Goal: Information Seeking & Learning: Learn about a topic

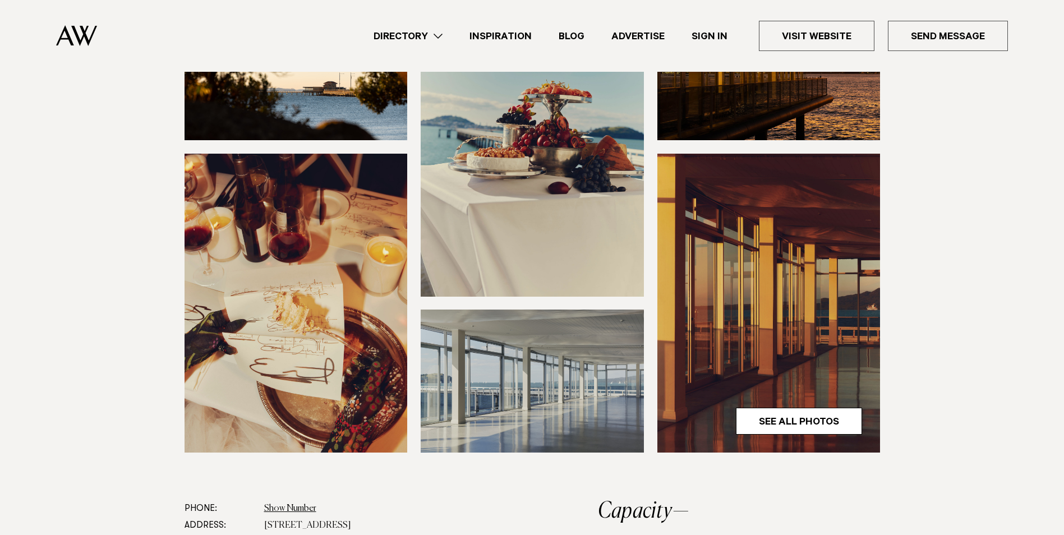
scroll to position [256, 0]
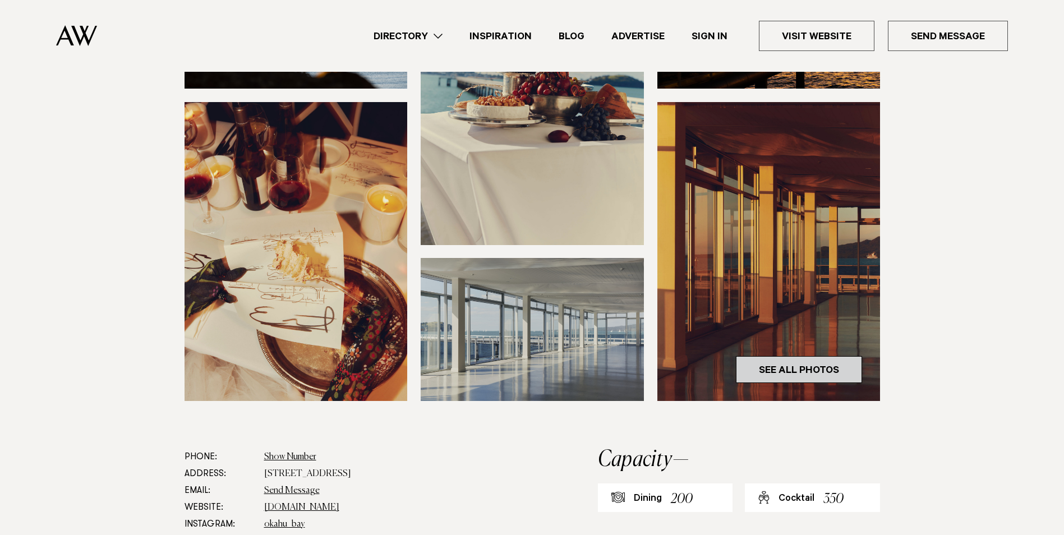
click at [793, 363] on link "See All Photos" at bounding box center [799, 369] width 126 height 27
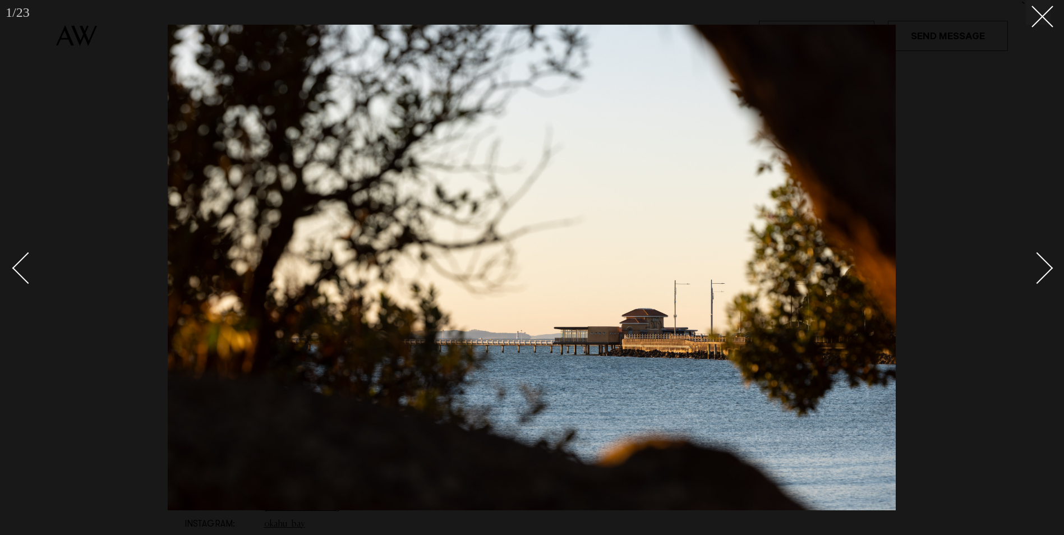
click at [1035, 274] on div "Next slide" at bounding box center [1037, 268] width 32 height 32
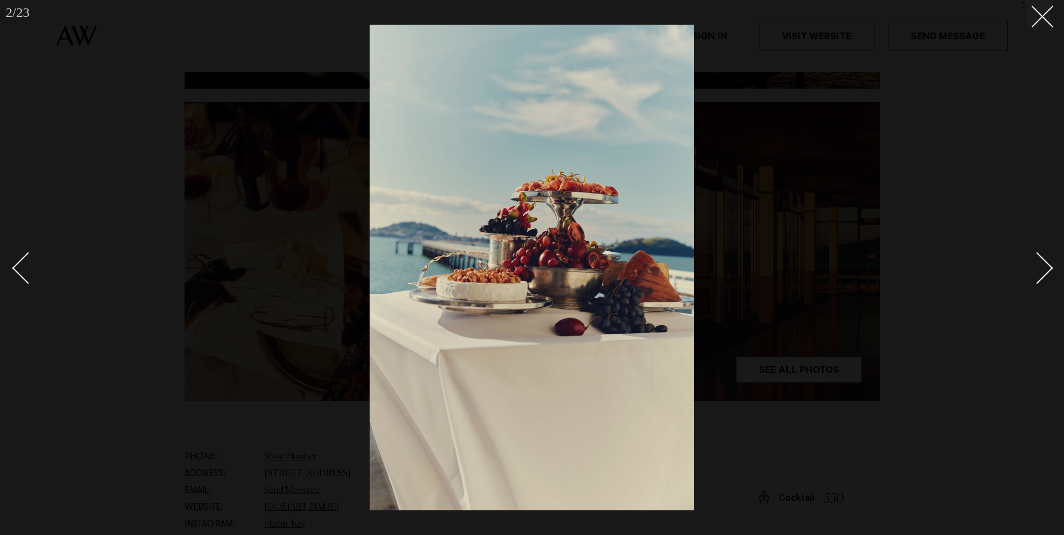
click at [1035, 274] on div "Next slide" at bounding box center [1037, 268] width 32 height 32
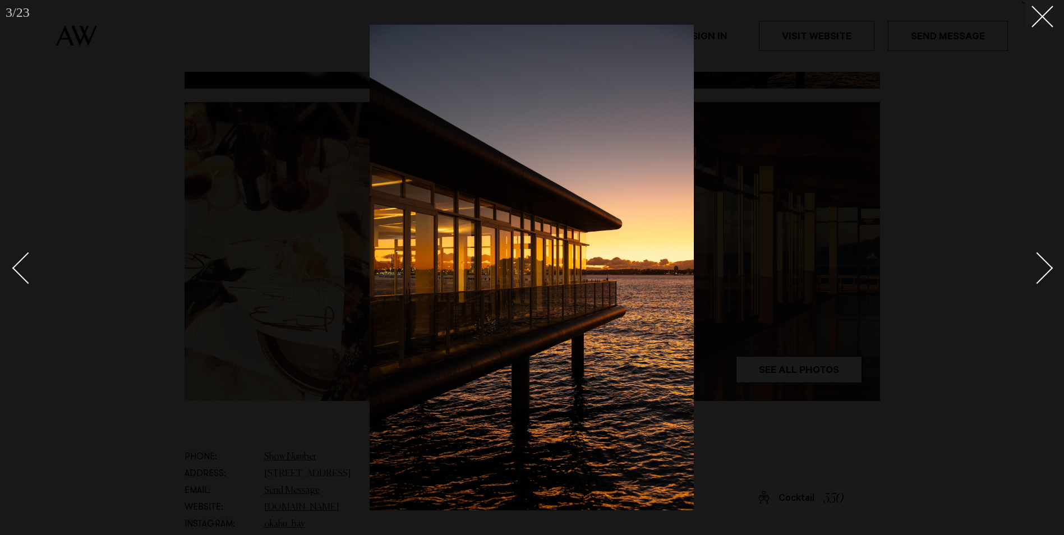
click at [1035, 274] on div "Next slide" at bounding box center [1037, 268] width 32 height 32
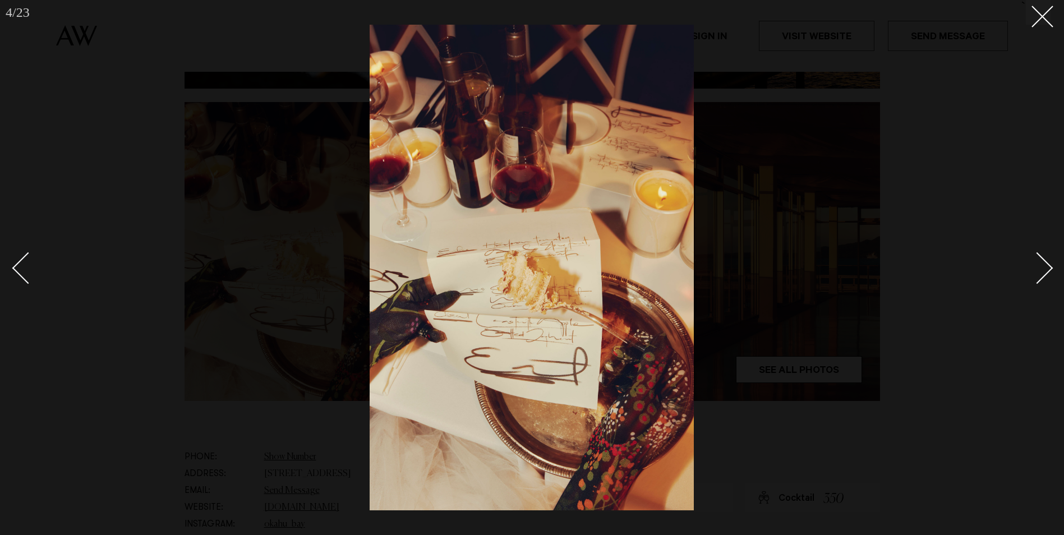
click at [1035, 274] on div "Next slide" at bounding box center [1037, 268] width 32 height 32
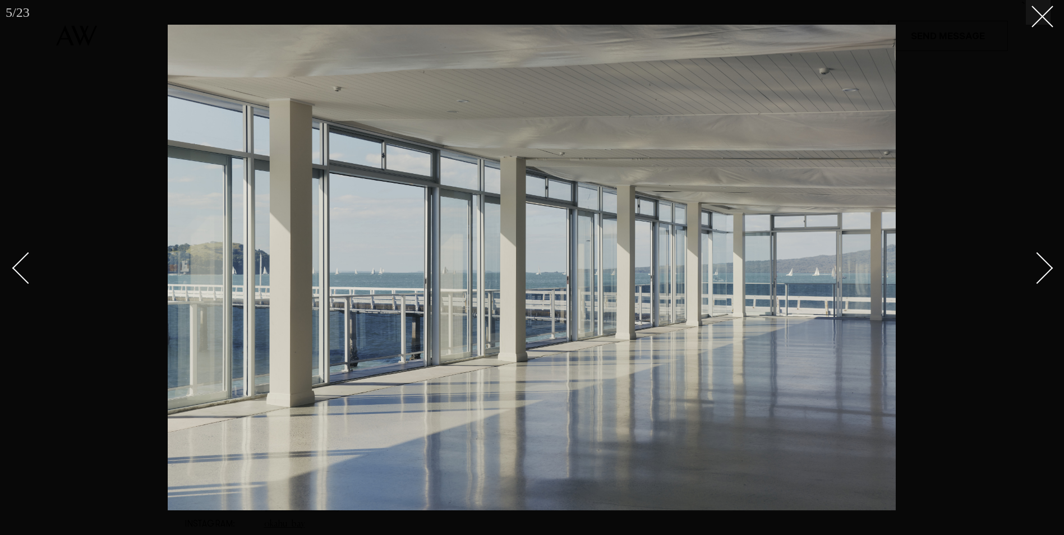
click at [1035, 274] on div "Next slide" at bounding box center [1037, 268] width 32 height 32
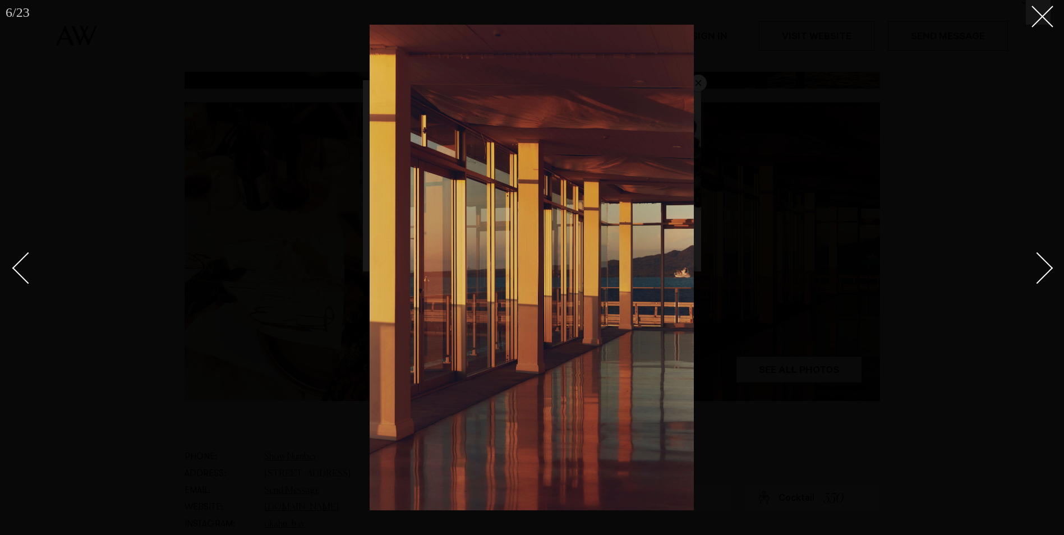
click at [1035, 274] on div "Next slide" at bounding box center [1037, 268] width 32 height 32
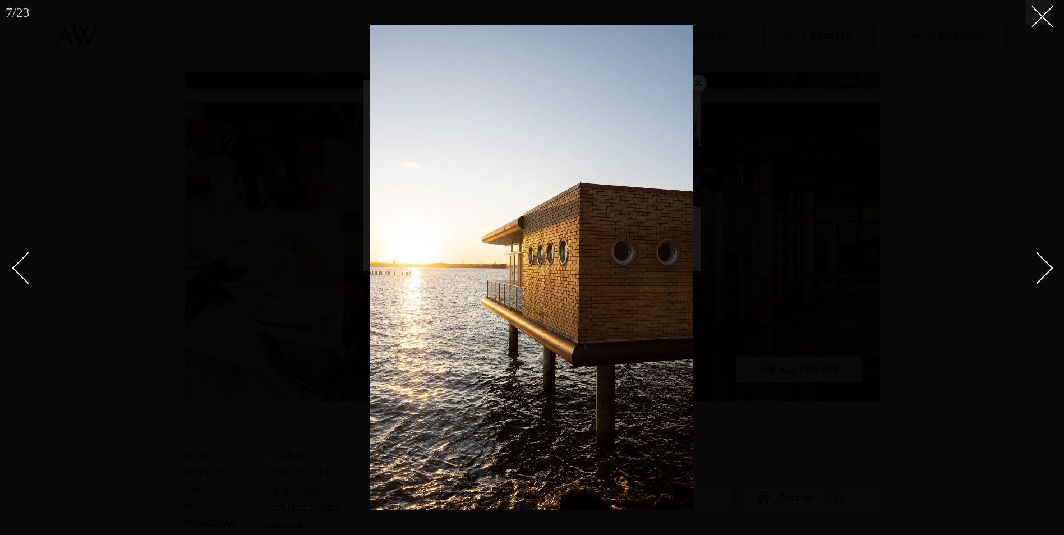
click at [1035, 274] on div "Next slide" at bounding box center [1037, 268] width 32 height 32
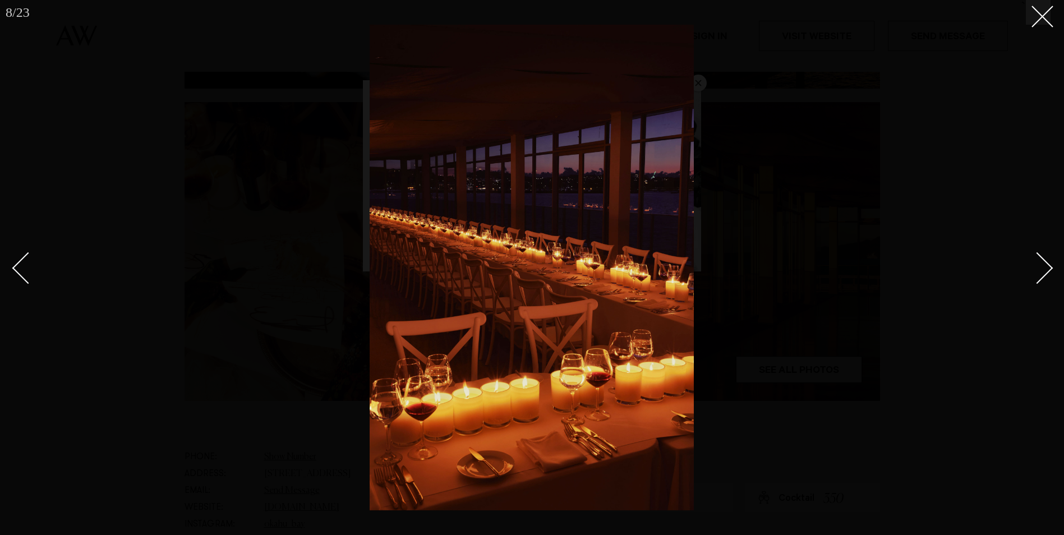
click at [1035, 274] on div "Next slide" at bounding box center [1037, 268] width 32 height 32
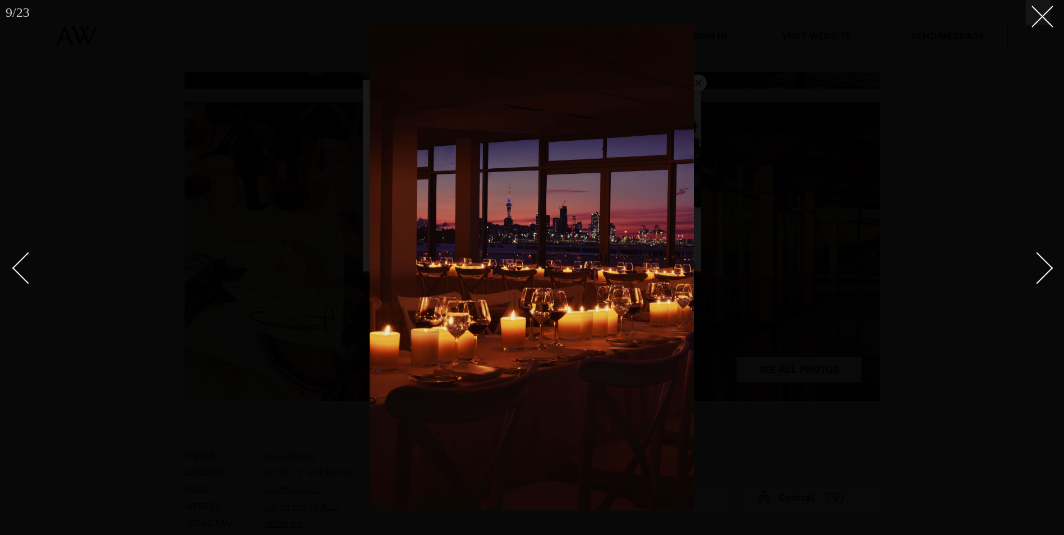
click at [1035, 274] on div "Next slide" at bounding box center [1037, 268] width 32 height 32
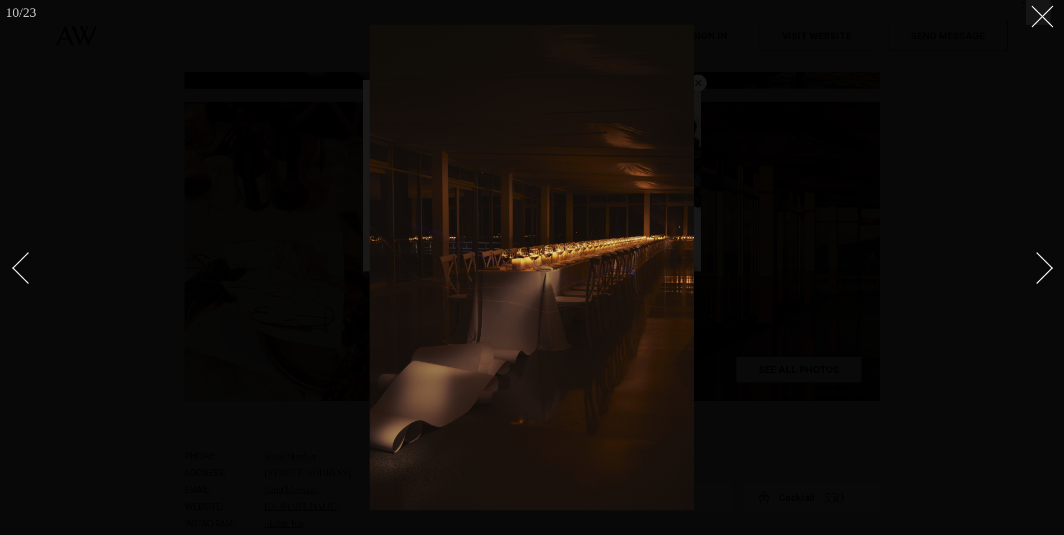
click at [1035, 274] on div "Next slide" at bounding box center [1037, 268] width 32 height 32
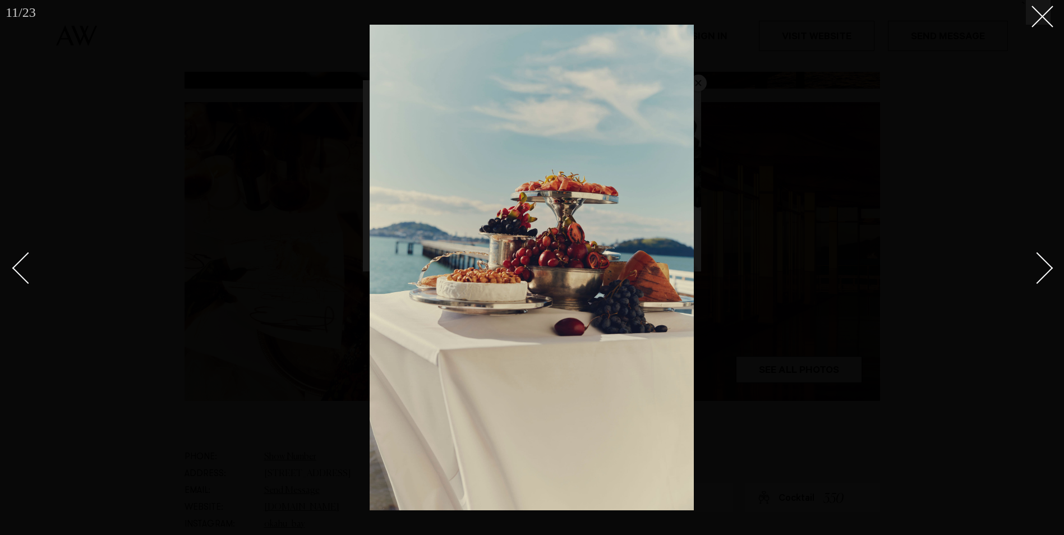
click at [1035, 274] on div "Next slide" at bounding box center [1037, 268] width 32 height 32
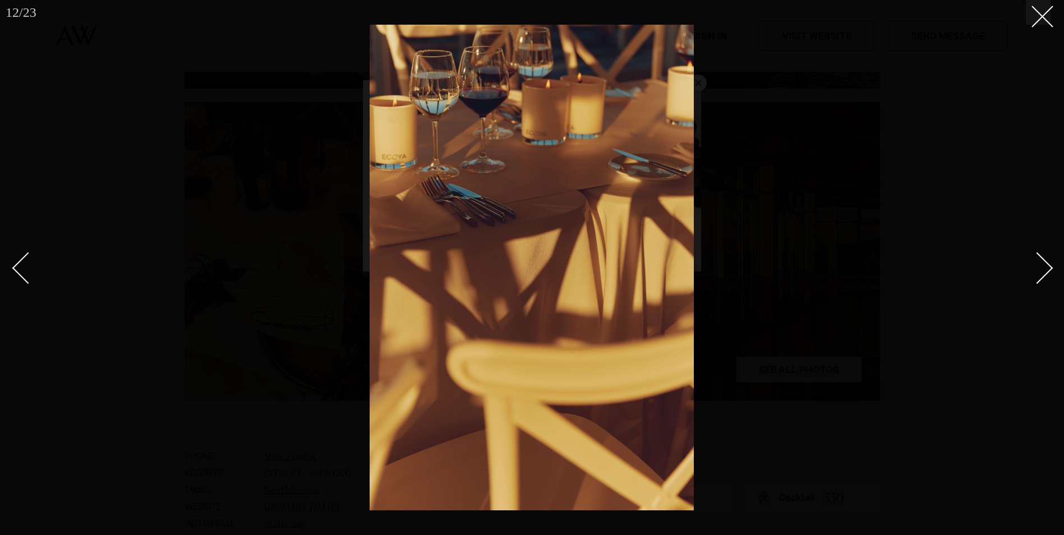
click at [1035, 274] on div "Next slide" at bounding box center [1037, 268] width 32 height 32
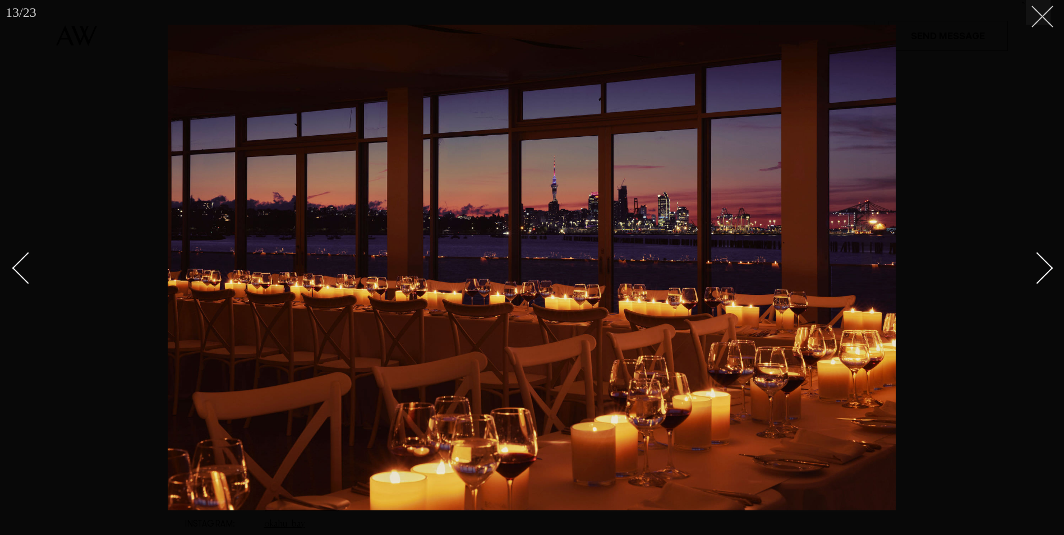
click at [1047, 15] on button at bounding box center [1038, 12] width 25 height 25
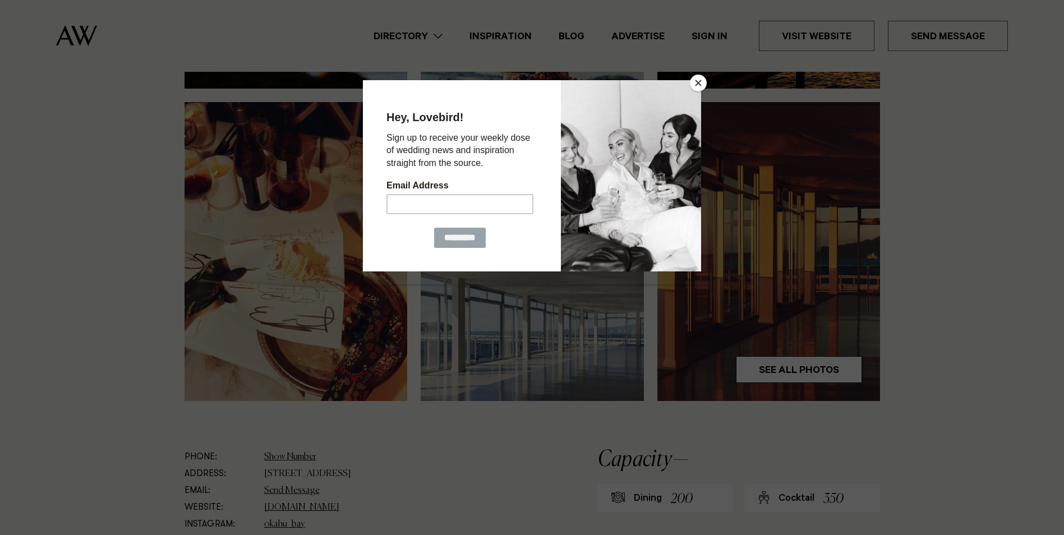
scroll to position [705, 0]
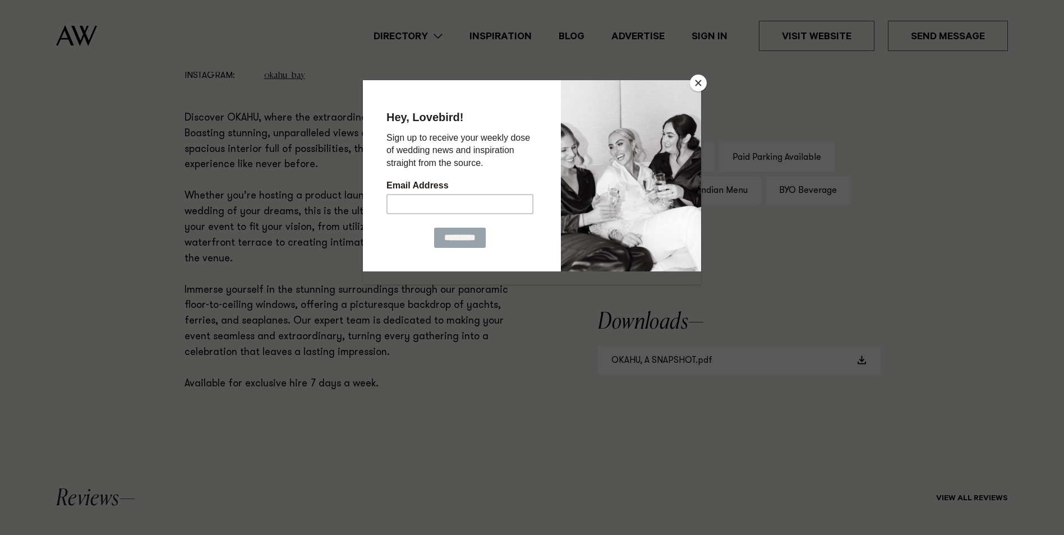
click at [705, 86] on button "Close" at bounding box center [698, 83] width 17 height 17
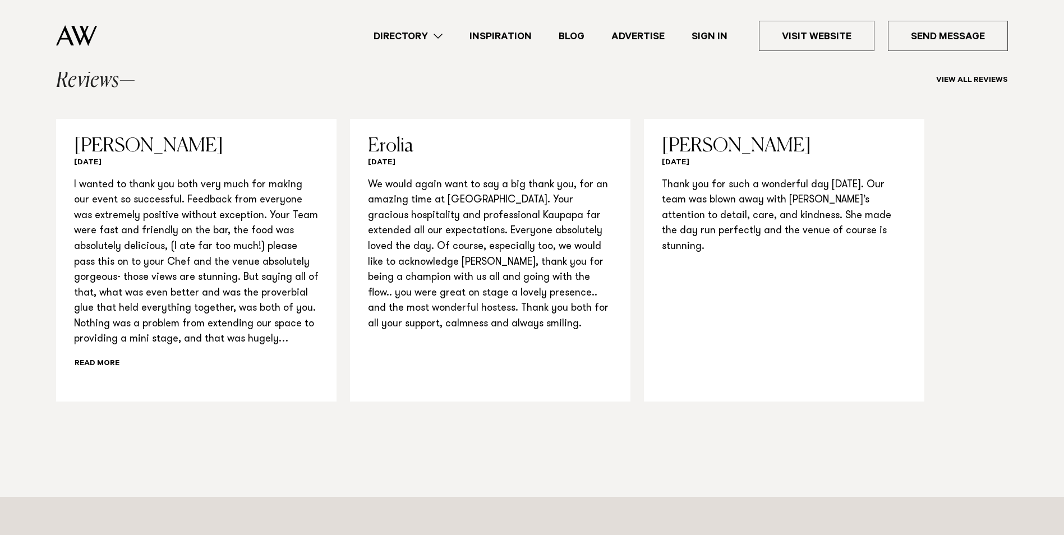
scroll to position [1546, 0]
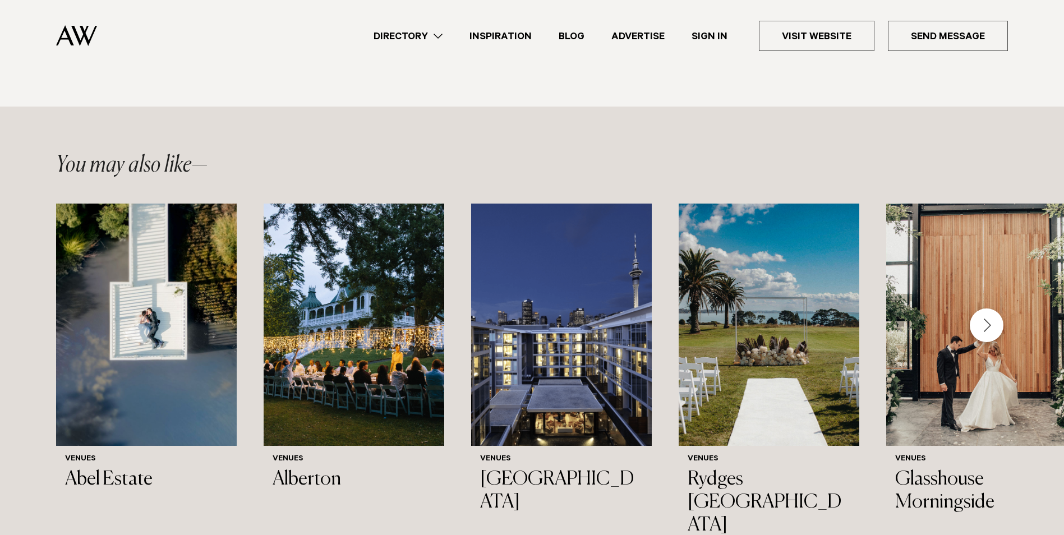
click at [991, 308] on div "Next slide" at bounding box center [986, 325] width 34 height 34
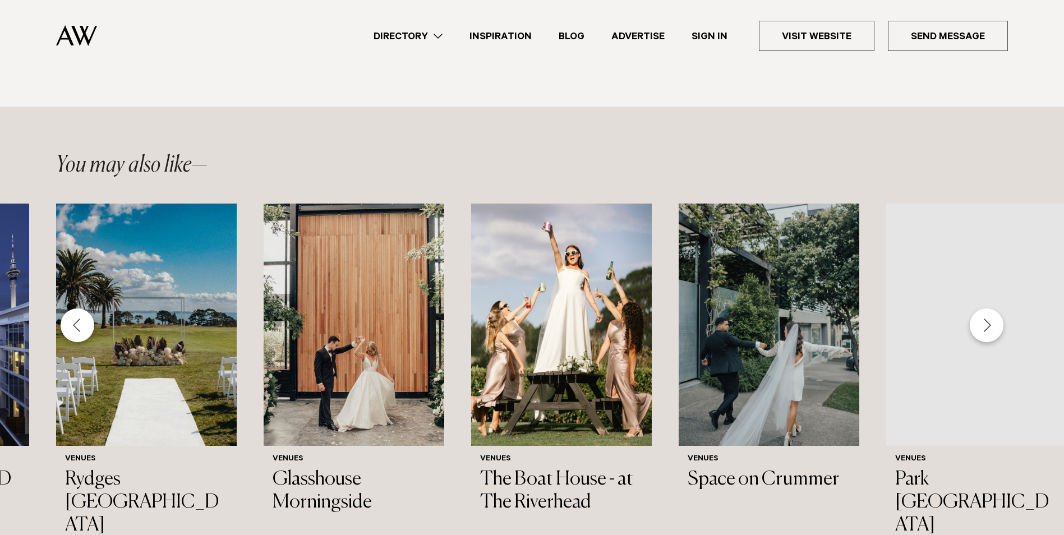
click at [991, 308] on div "Next slide" at bounding box center [986, 325] width 34 height 34
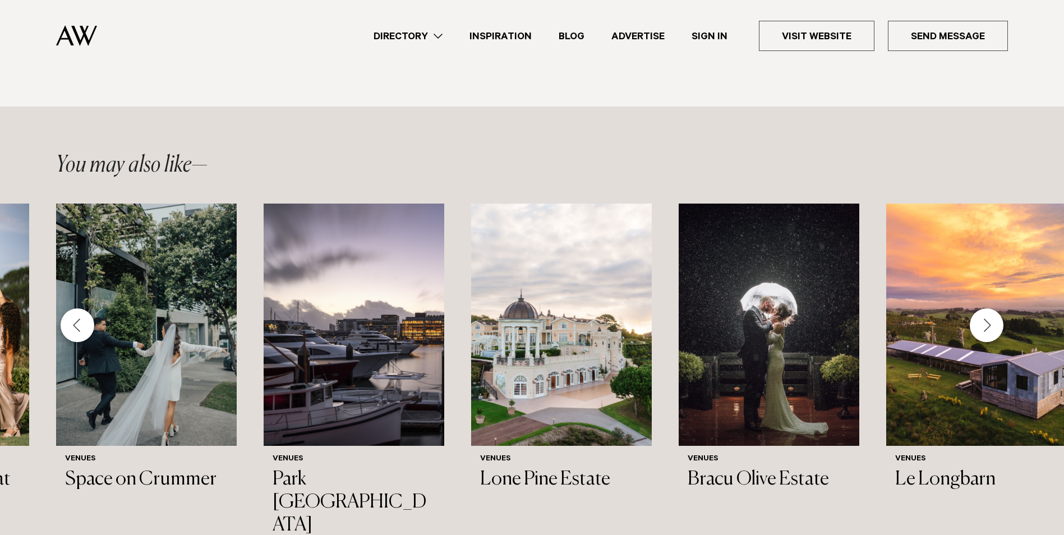
click at [991, 308] on div "Next slide" at bounding box center [986, 325] width 34 height 34
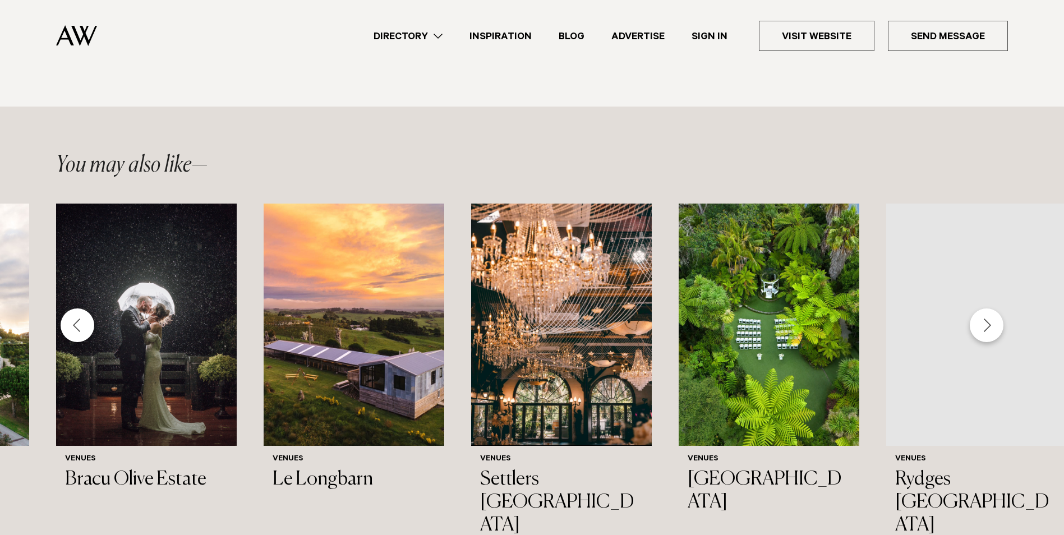
click at [991, 308] on div "Next slide" at bounding box center [986, 325] width 34 height 34
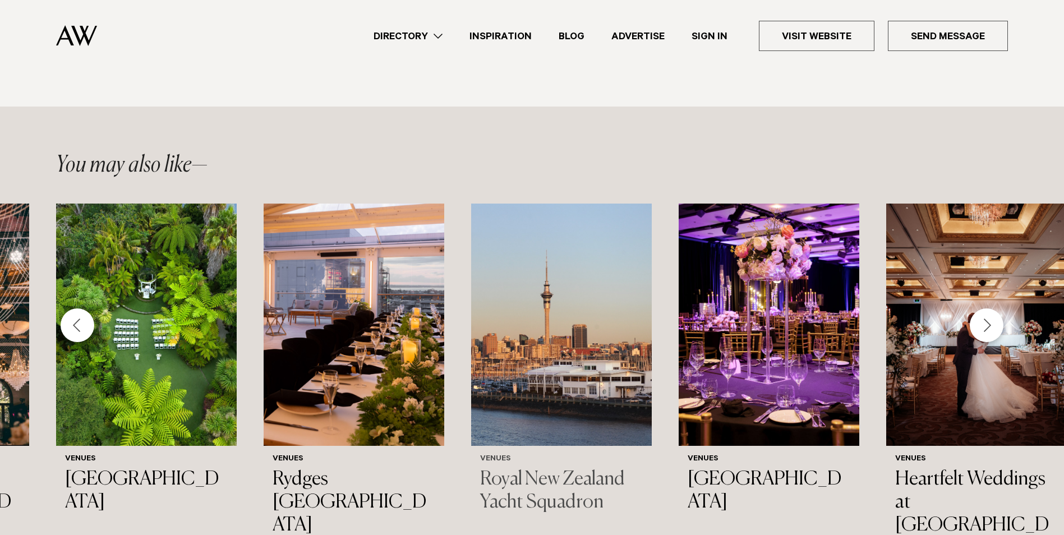
click at [522, 359] on img "15 / 44" at bounding box center [561, 325] width 181 height 242
click at [993, 310] on div "Next slide" at bounding box center [986, 325] width 34 height 34
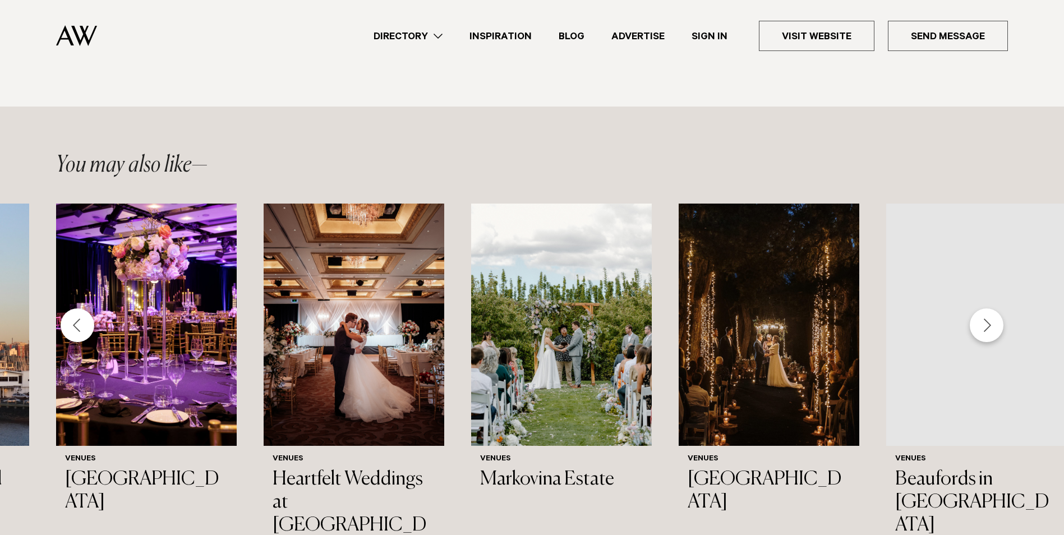
click at [993, 310] on div "Next slide" at bounding box center [986, 325] width 34 height 34
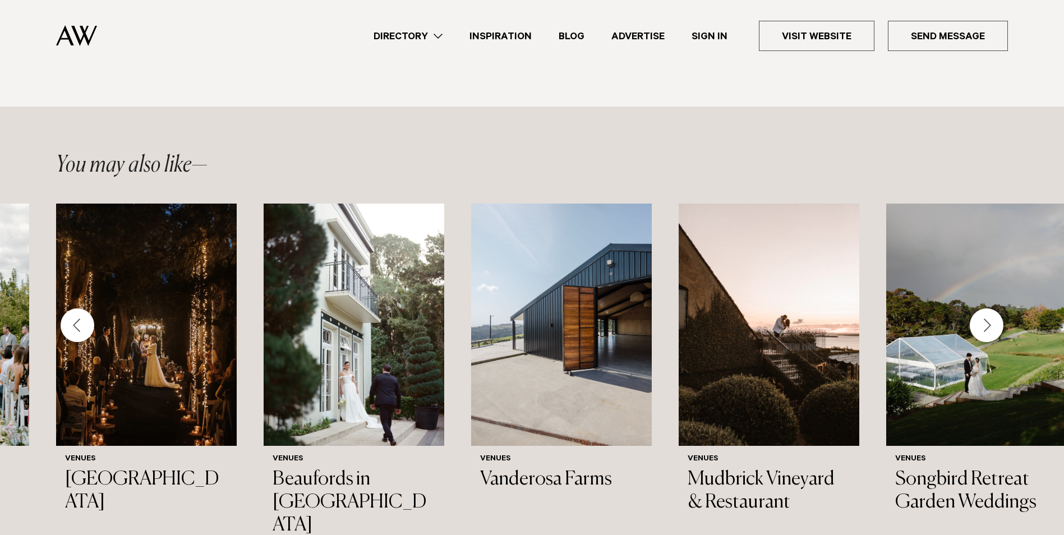
click at [993, 310] on div "Next slide" at bounding box center [986, 325] width 34 height 34
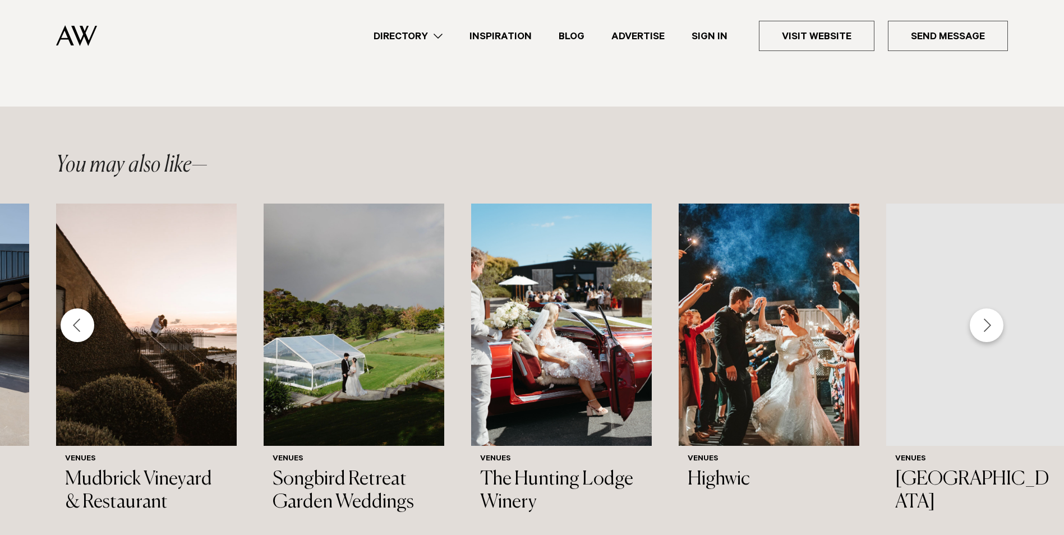
click at [993, 310] on div "Next slide" at bounding box center [986, 325] width 34 height 34
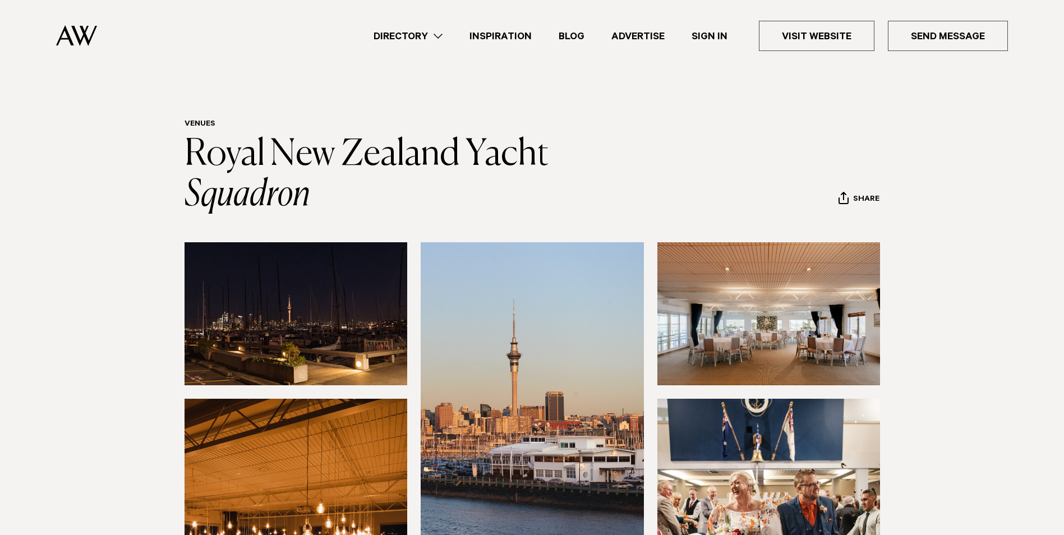
scroll to position [449, 0]
